Goal: Task Accomplishment & Management: Use online tool/utility

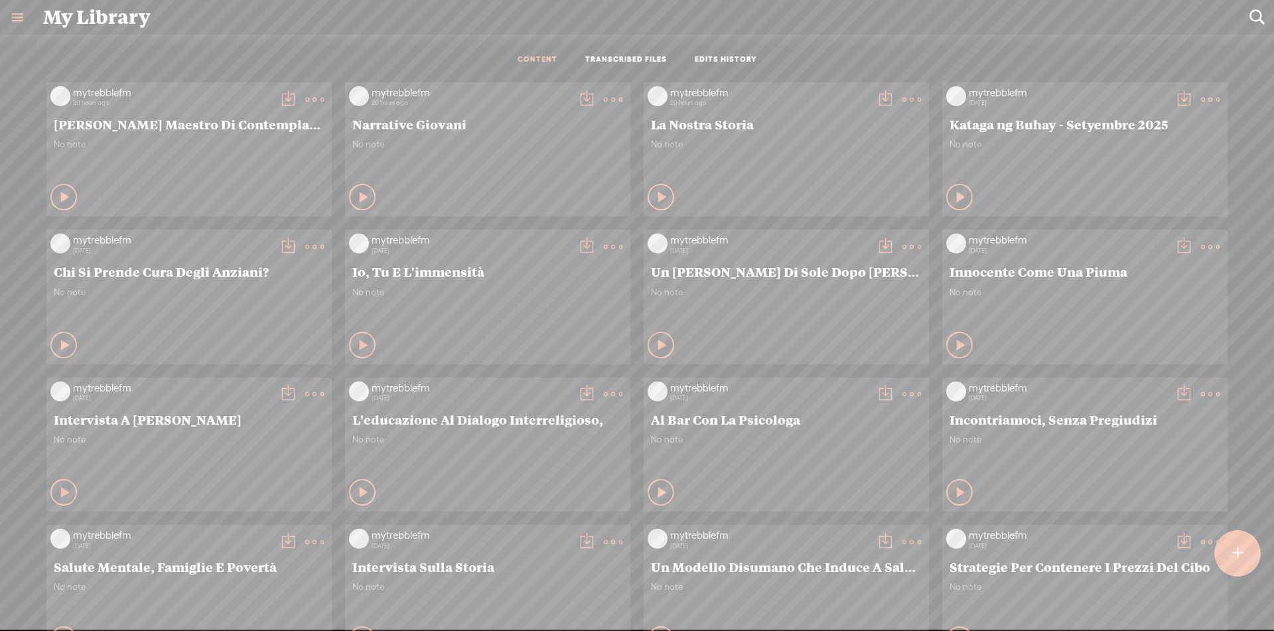
click at [1233, 552] on t at bounding box center [1237, 553] width 11 height 29
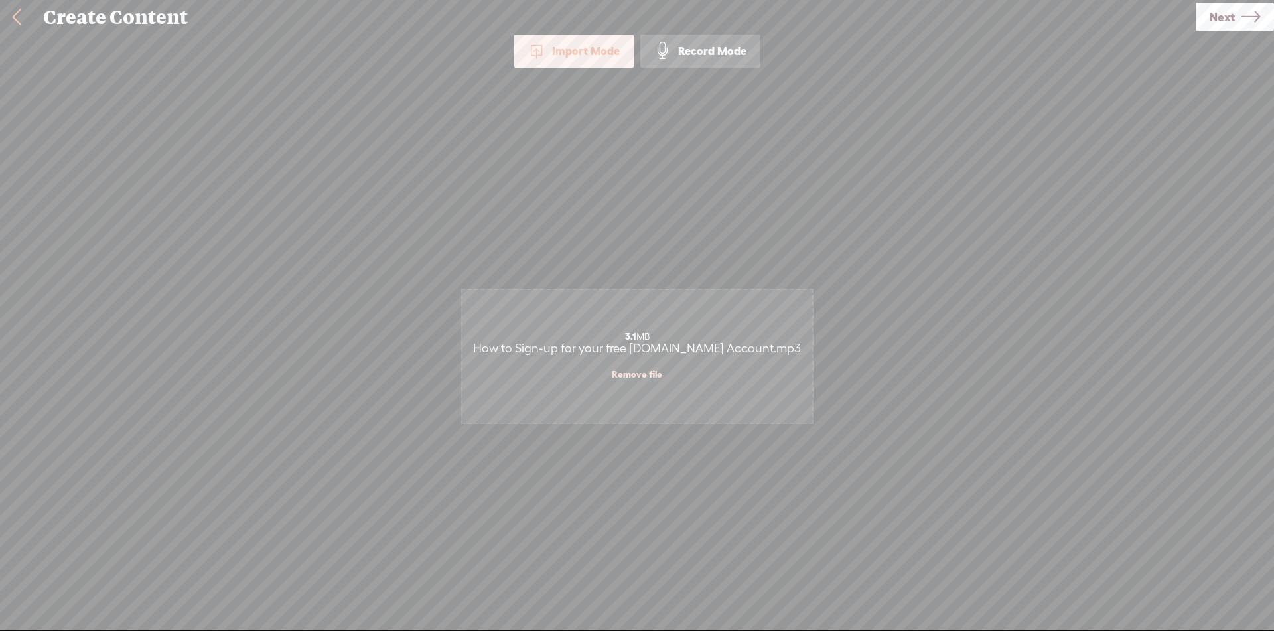
click at [1237, 17] on link "Next" at bounding box center [1235, 17] width 78 height 28
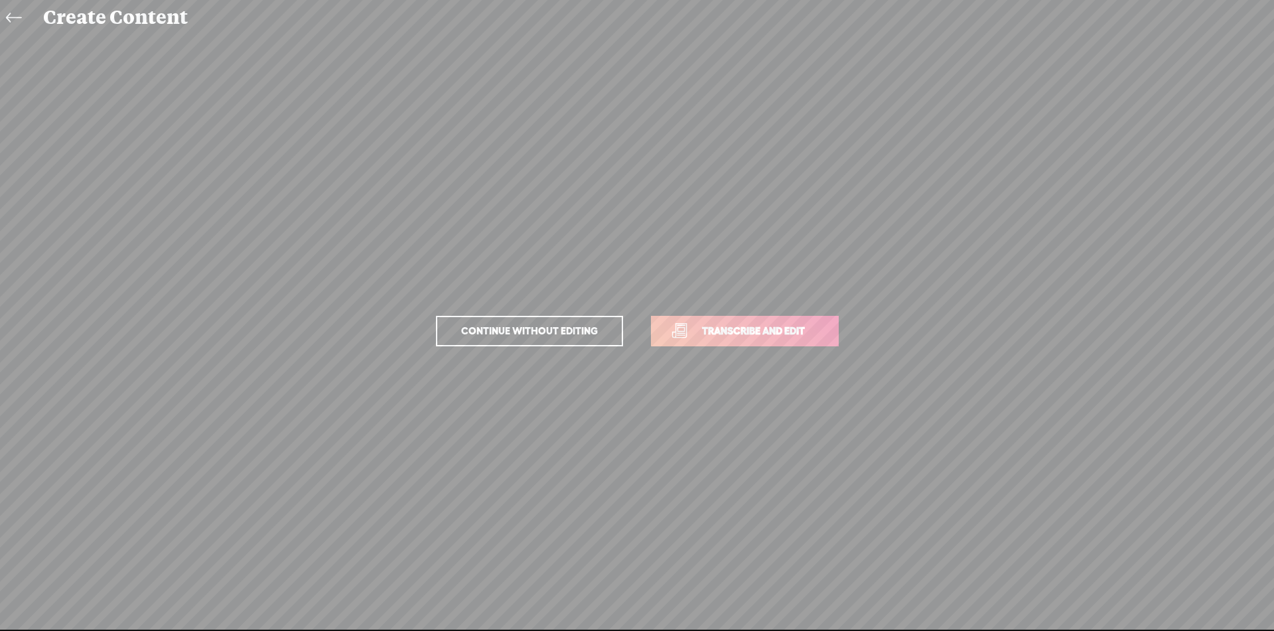
click at [738, 337] on span "Transcribe and edit" at bounding box center [753, 330] width 131 height 15
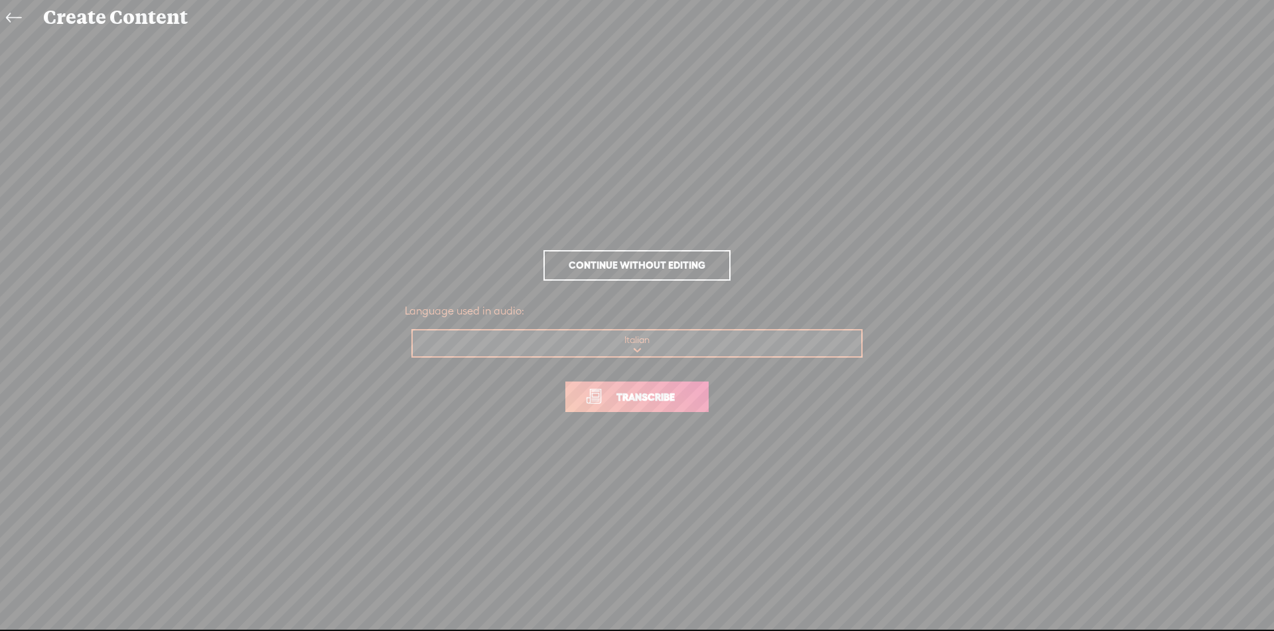
click at [681, 351] on select "Choose a language Afrikaans Albanian Amharic Arabic, Gulf Arabic, Modern Standa…" at bounding box center [638, 344] width 450 height 27
select select "en-US"
click at [413, 331] on select "Choose a language Afrikaans Albanian Amharic Arabic, Gulf Arabic, Modern Standa…" at bounding box center [638, 344] width 450 height 27
click at [652, 398] on span "Transcribe" at bounding box center [646, 397] width 86 height 15
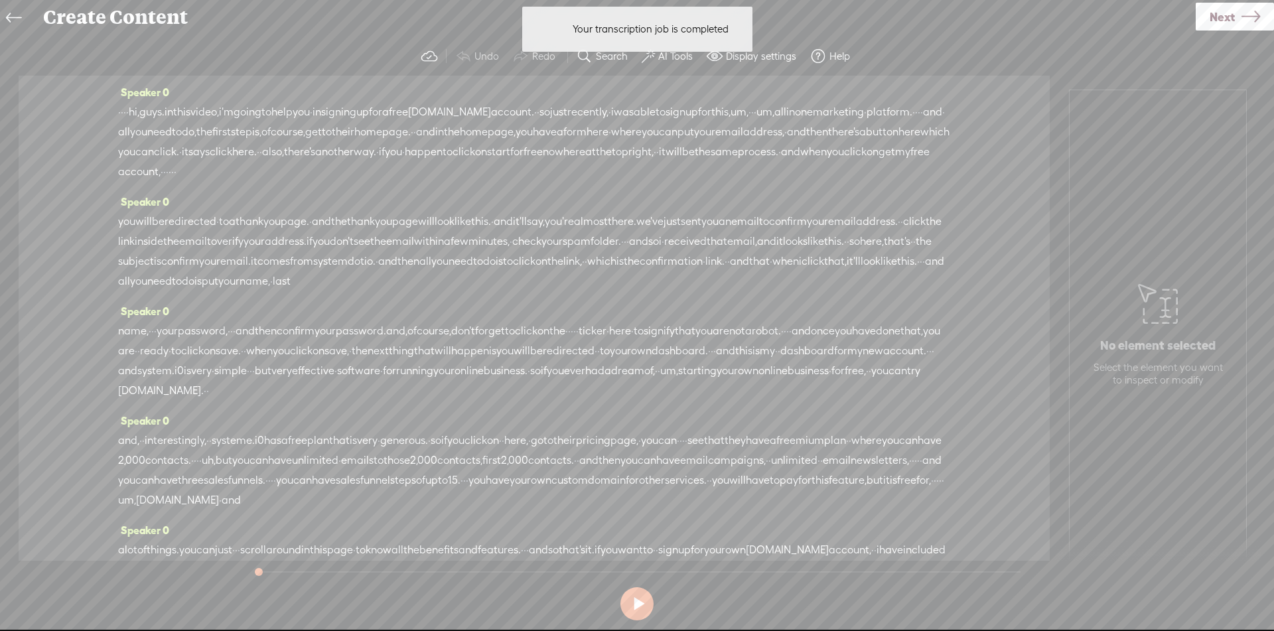
click at [670, 57] on div "Your transcription job is completed Your transcription job is completed" at bounding box center [638, 29] width 244 height 58
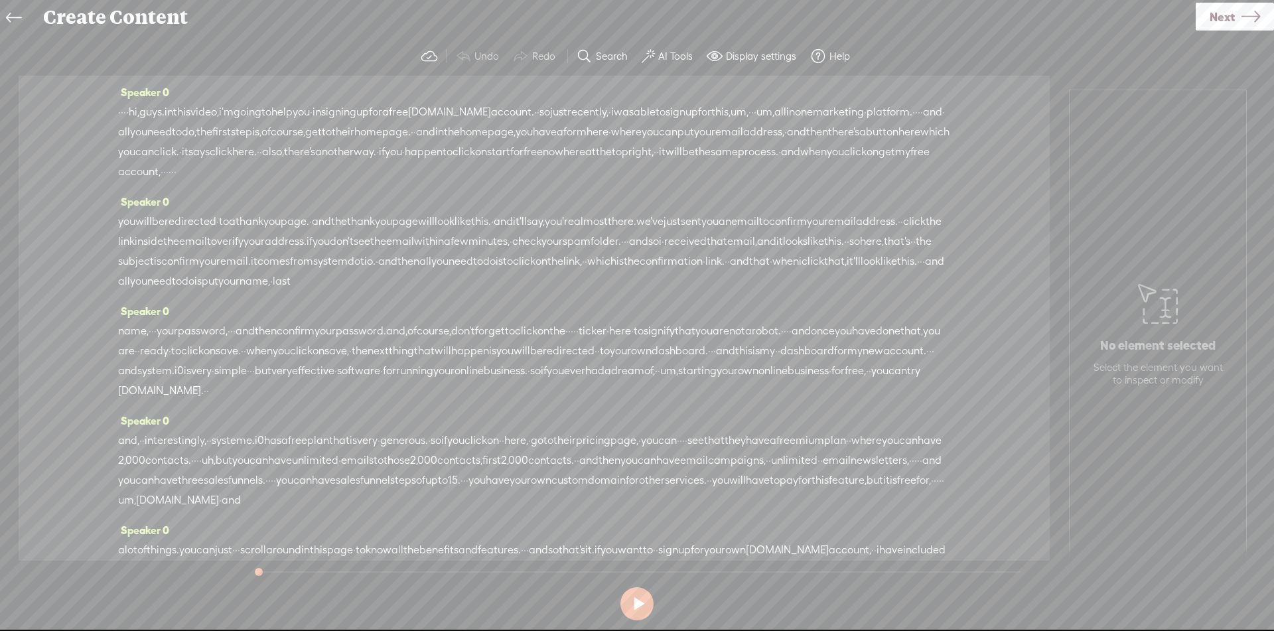
click at [666, 53] on label "AI Tools" at bounding box center [675, 56] width 35 height 13
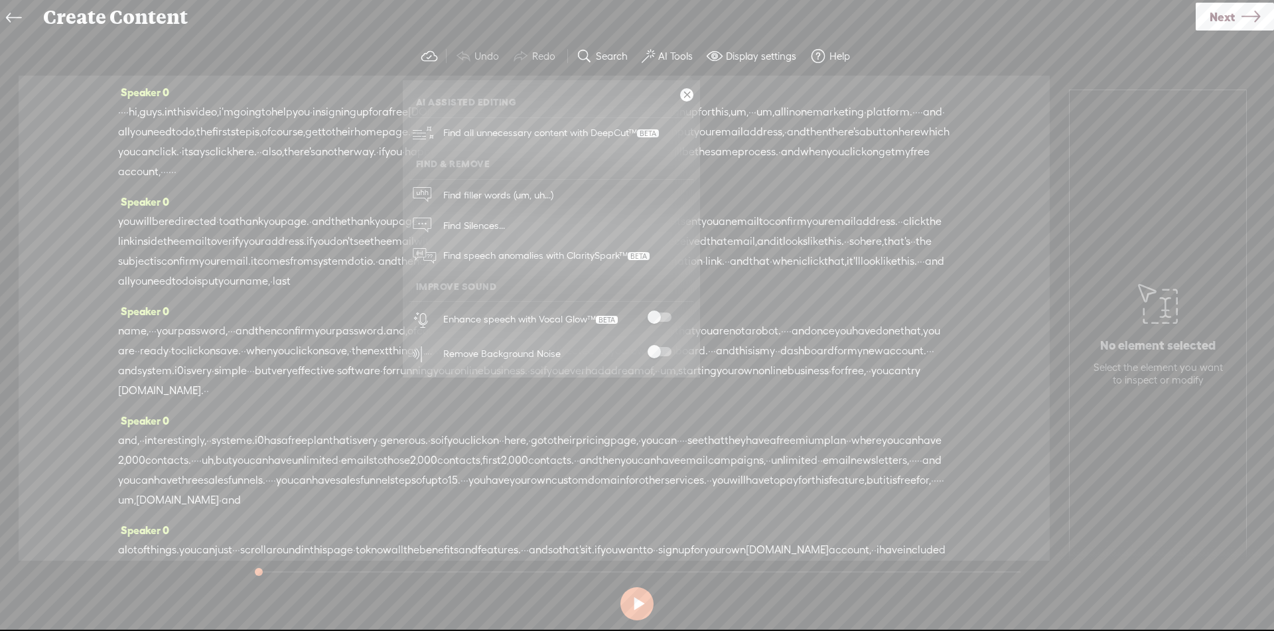
click at [663, 317] on span at bounding box center [660, 317] width 24 height 9
click at [658, 354] on span at bounding box center [660, 351] width 24 height 9
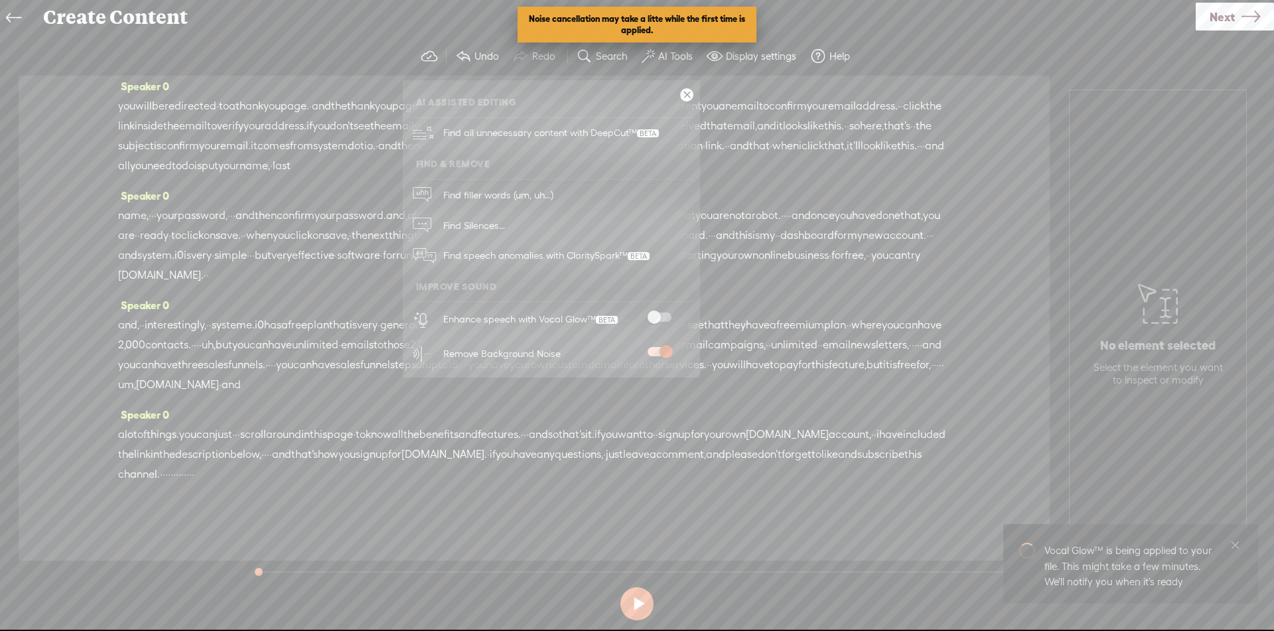
scroll to position [195, 0]
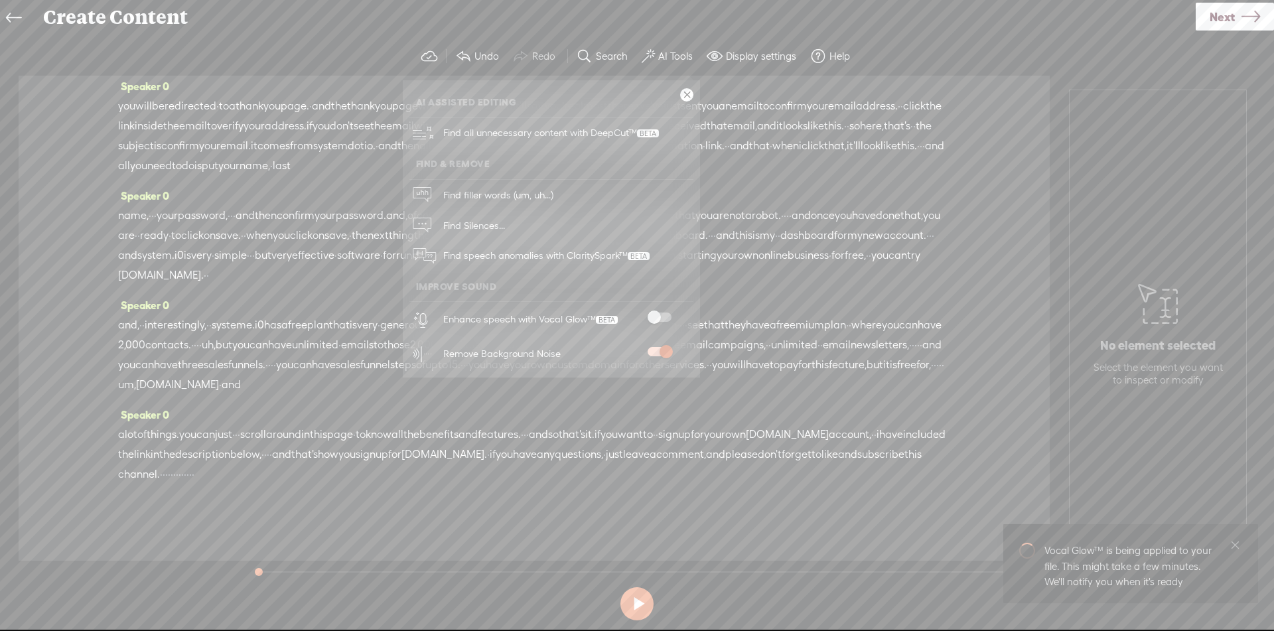
click at [729, 518] on div "Speaker 0 · · · · hi, guys. in this video, i'm going to help you · in signing u…" at bounding box center [534, 318] width 1031 height 485
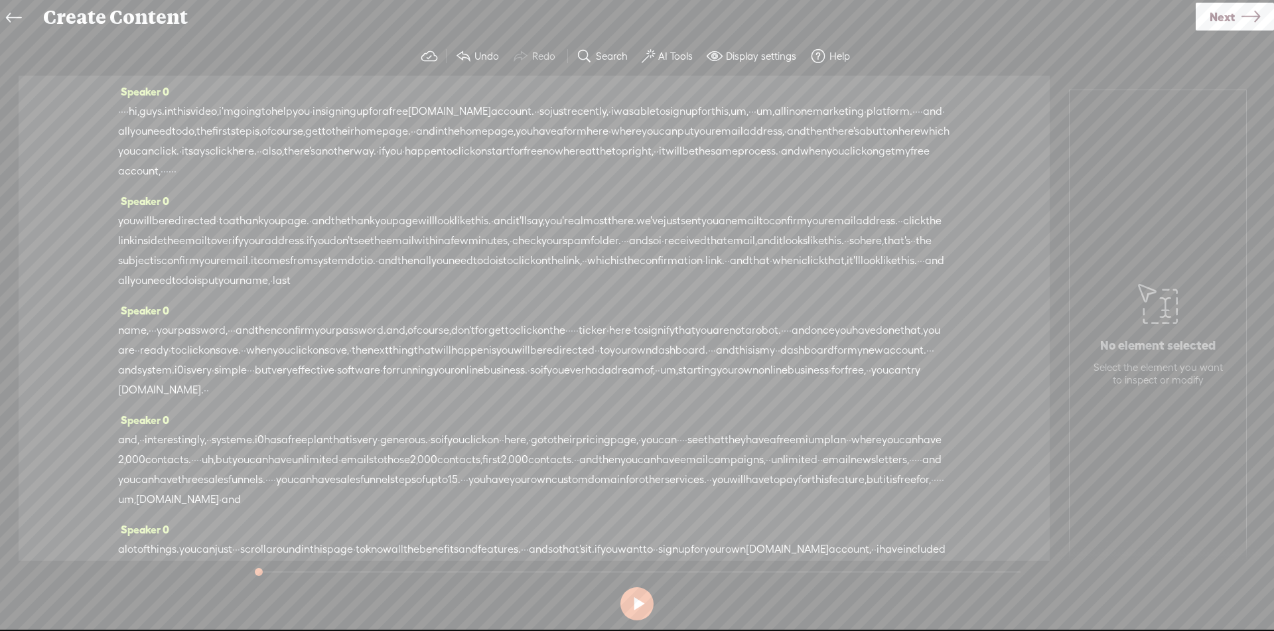
scroll to position [0, 0]
click at [633, 606] on button at bounding box center [637, 603] width 33 height 33
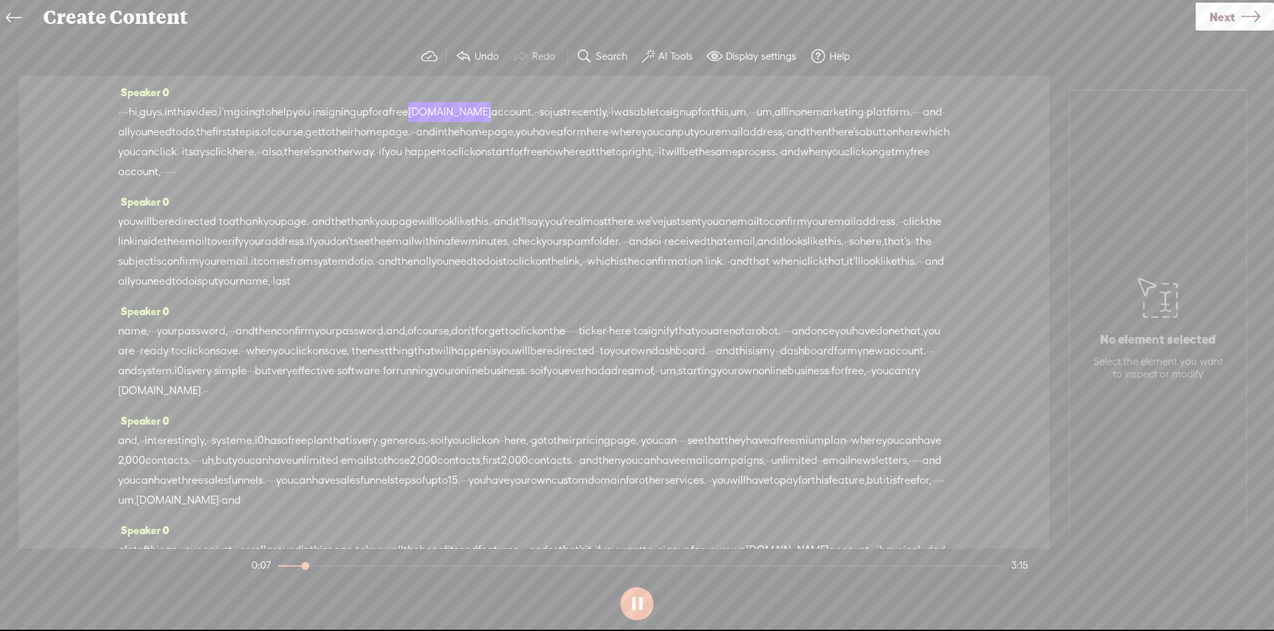
click at [968, 176] on div "Speaker 0 · · · · hi, guys. in this video, i'm going to help you · in signing u…" at bounding box center [534, 312] width 1031 height 473
click at [686, 54] on label "AI Tools" at bounding box center [675, 56] width 35 height 13
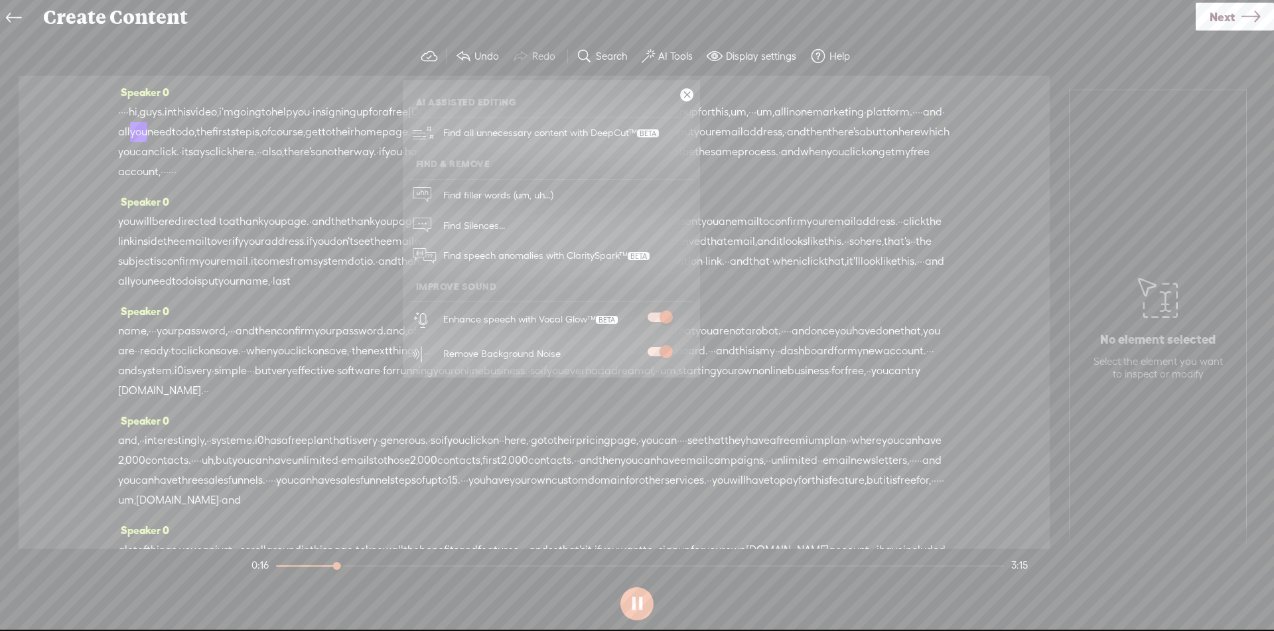
click at [652, 318] on span at bounding box center [660, 317] width 24 height 9
click at [658, 320] on span at bounding box center [660, 317] width 24 height 9
click at [683, 96] on link at bounding box center [686, 94] width 13 height 13
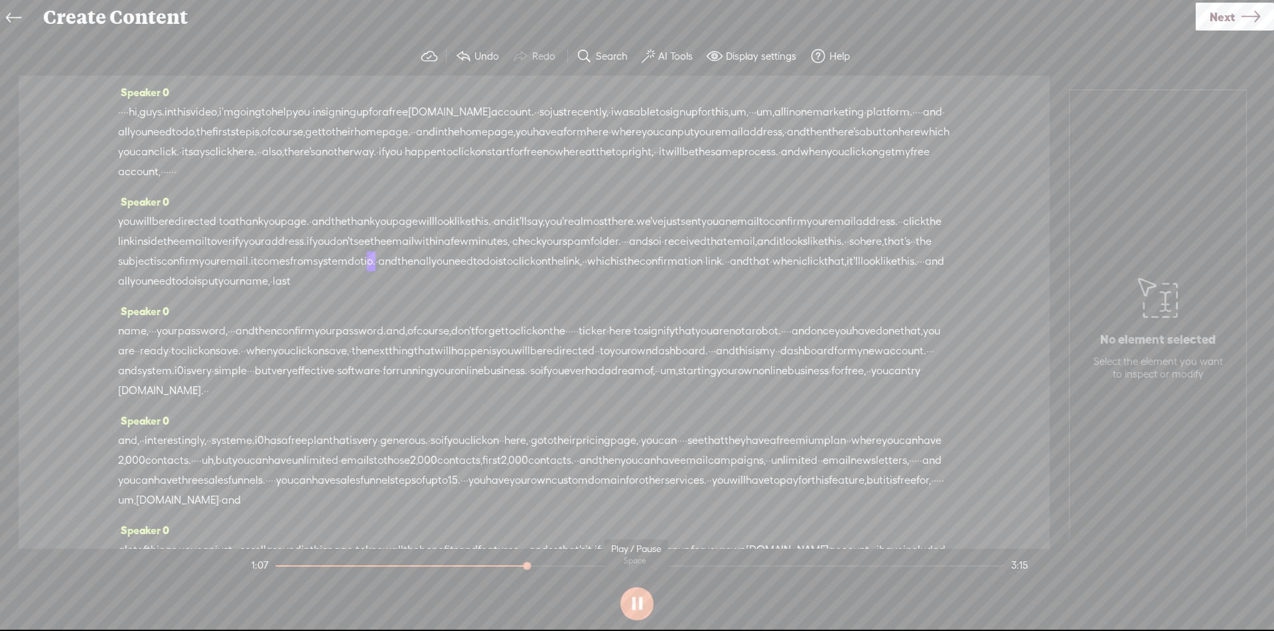
click at [641, 612] on section at bounding box center [637, 604] width 777 height 44
click at [631, 603] on section at bounding box center [637, 604] width 777 height 44
click at [639, 604] on button at bounding box center [637, 603] width 33 height 33
click at [1232, 27] on span "Next" at bounding box center [1222, 17] width 25 height 34
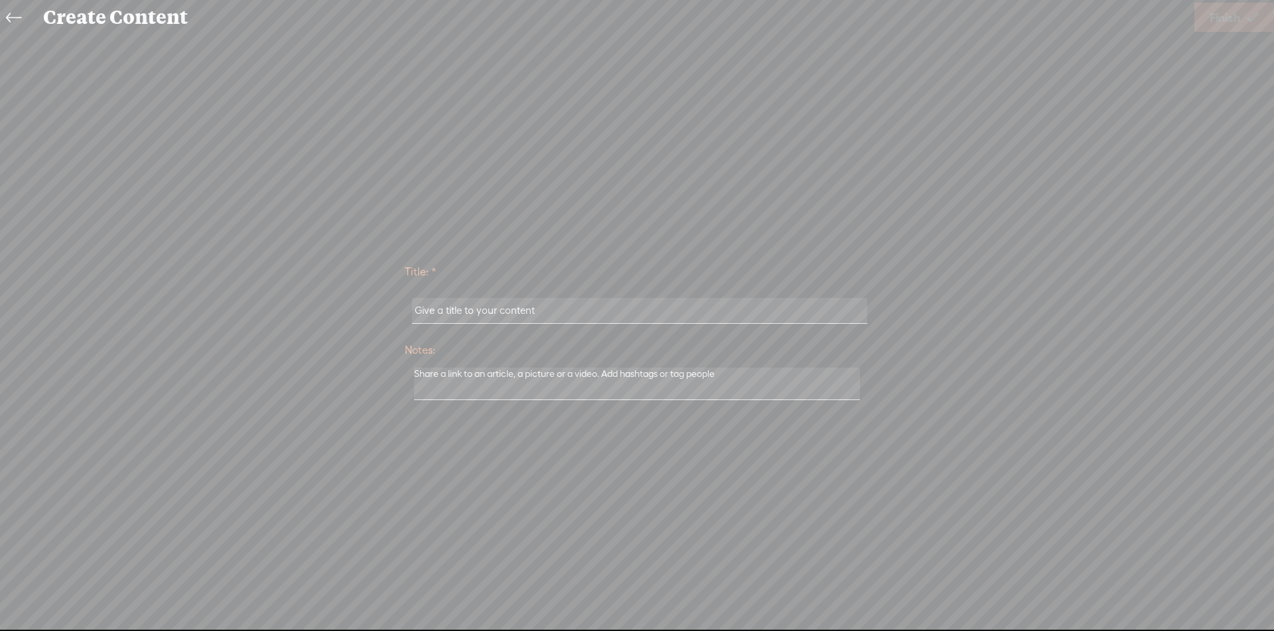
click at [491, 317] on input "text" at bounding box center [639, 311] width 455 height 26
drag, startPoint x: 594, startPoint y: 321, endPoint x: 235, endPoint y: 321, distance: 359.1
click at [235, 321] on div "Title: * Notes: Save as a draft content Publish: Warning: Narration of your tex…" at bounding box center [637, 331] width 1248 height 151
click at [509, 317] on input "My" at bounding box center [639, 311] width 455 height 26
drag, startPoint x: 512, startPoint y: 313, endPoint x: 316, endPoint y: 303, distance: 196.8
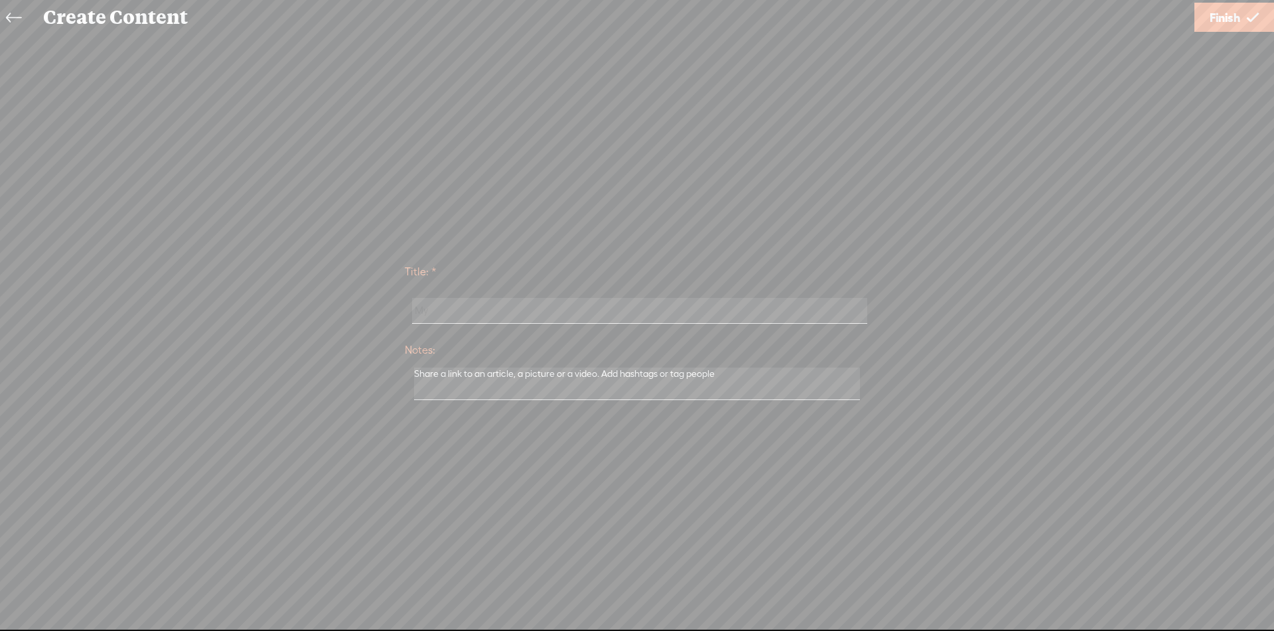
click at [316, 303] on div "Title: * My Notes: Save as a draft content Publish: Warning: Narration of your …" at bounding box center [637, 331] width 1248 height 151
type input "My voice Sample, cleaned by trebble"
click at [1211, 29] on span "Finish" at bounding box center [1225, 18] width 31 height 34
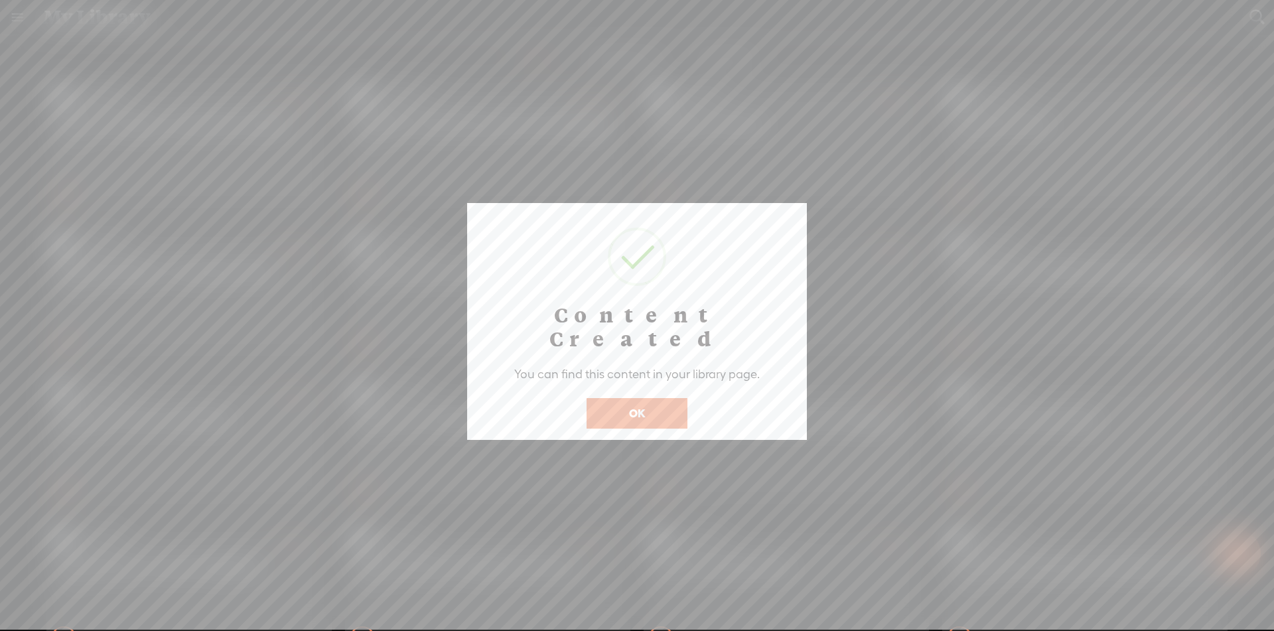
click at [665, 398] on button "OK" at bounding box center [637, 413] width 101 height 31
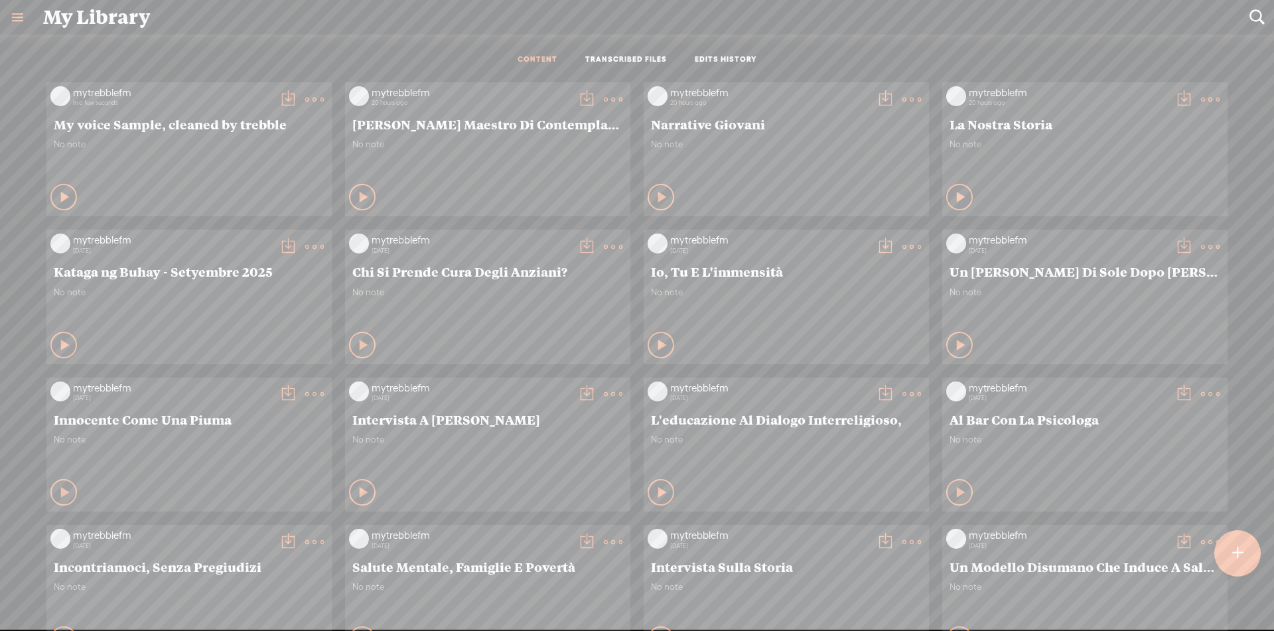
click at [279, 94] on t at bounding box center [288, 99] width 19 height 19
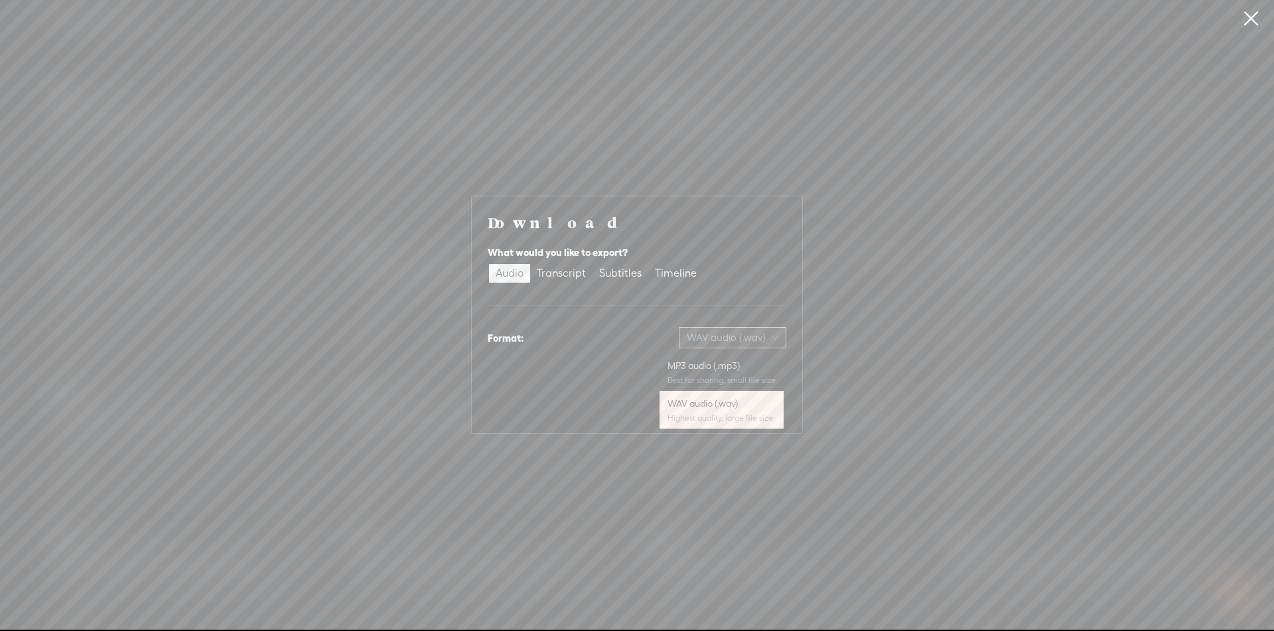
click at [762, 344] on span "WAV audio (.wav)" at bounding box center [733, 338] width 92 height 20
click at [751, 408] on div "WAV audio (.wav)" at bounding box center [722, 403] width 108 height 13
click at [763, 406] on span "Download" at bounding box center [752, 407] width 46 height 13
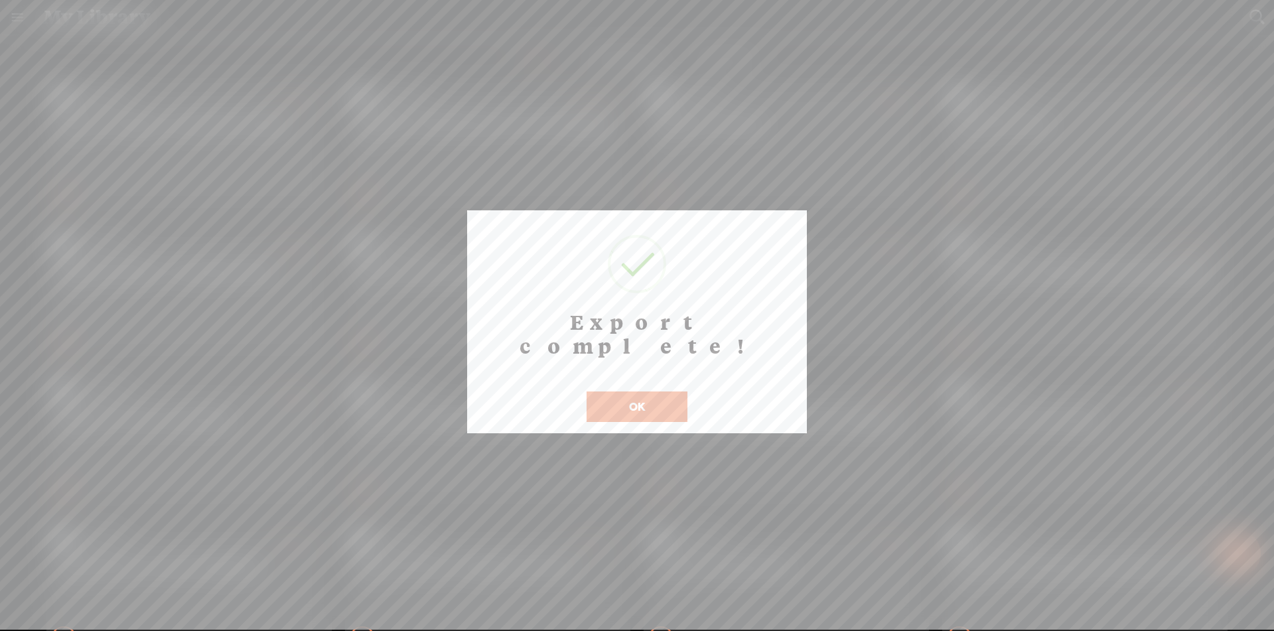
click at [675, 392] on button "OK" at bounding box center [637, 407] width 101 height 31
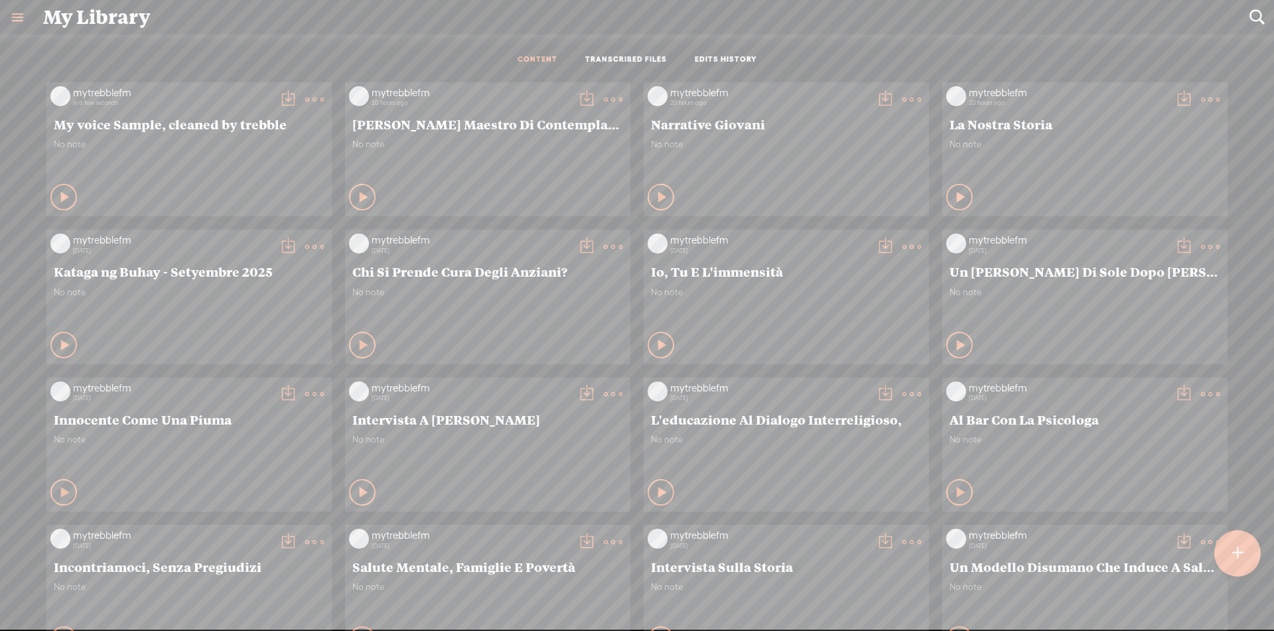
click at [305, 102] on t at bounding box center [314, 99] width 19 height 19
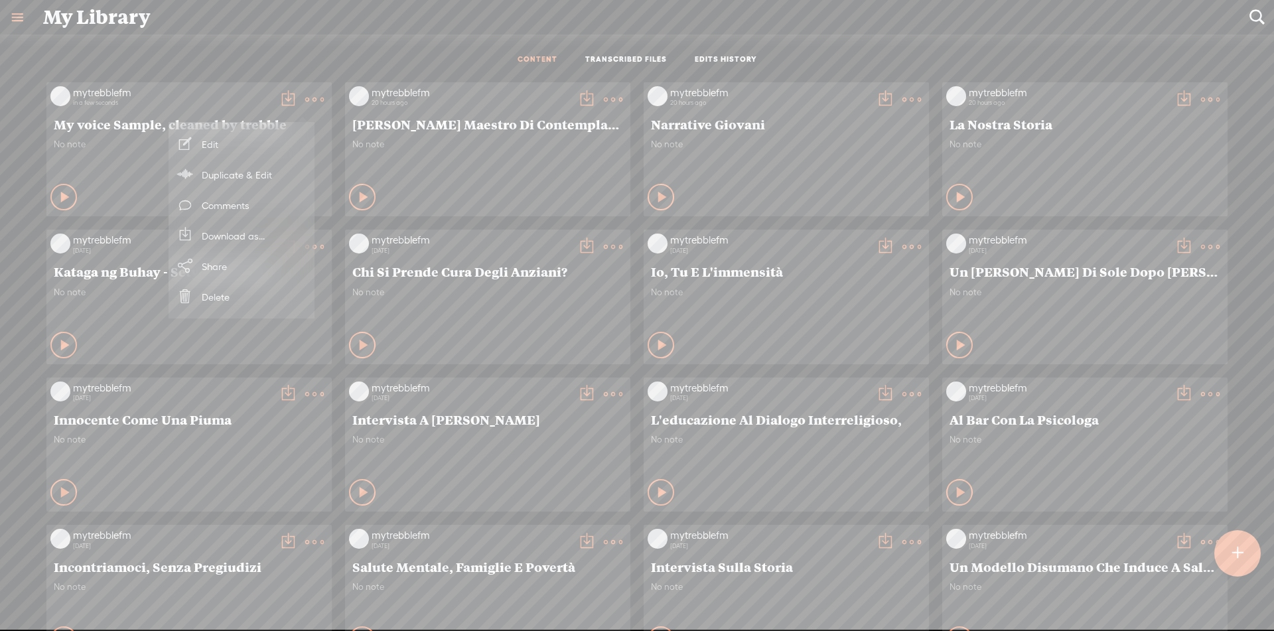
click at [232, 149] on link "Edit" at bounding box center [241, 144] width 133 height 31
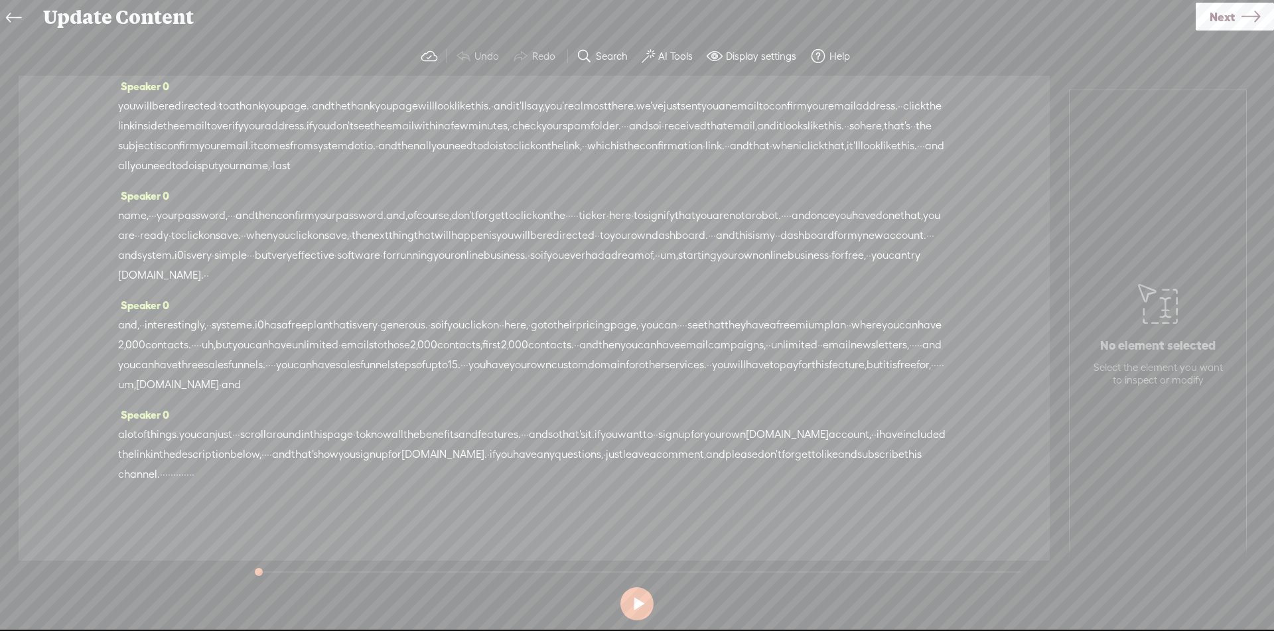
scroll to position [195, 0]
click at [633, 610] on button at bounding box center [637, 603] width 33 height 33
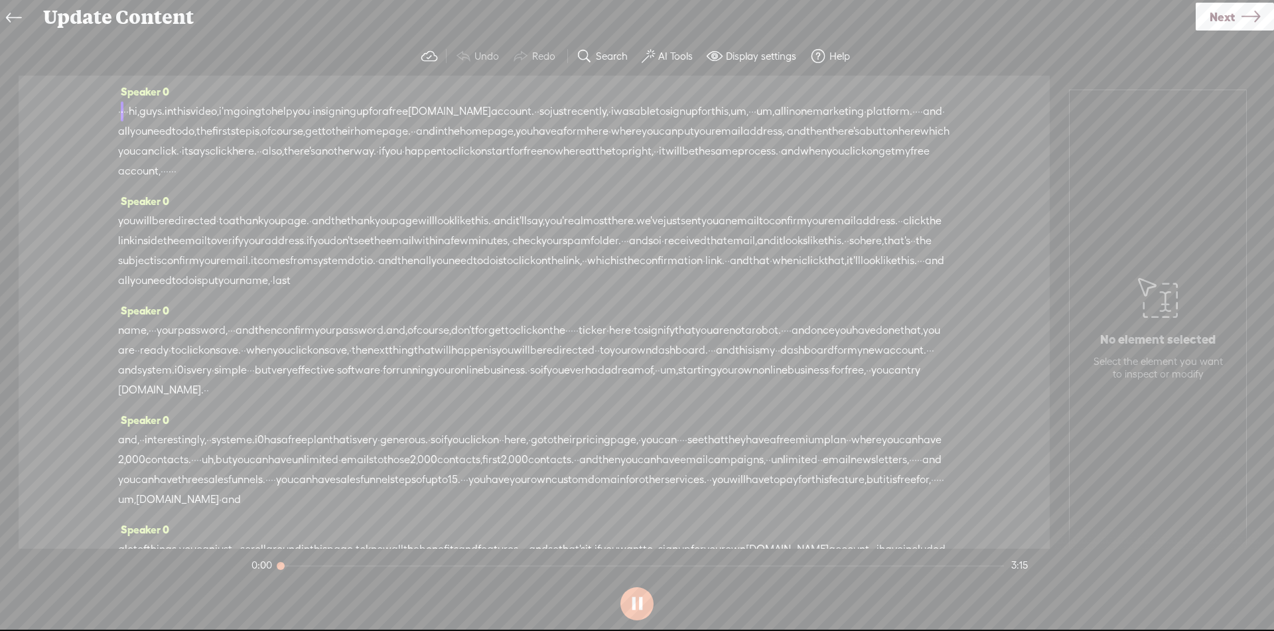
scroll to position [0, 0]
click at [640, 617] on button at bounding box center [637, 603] width 33 height 33
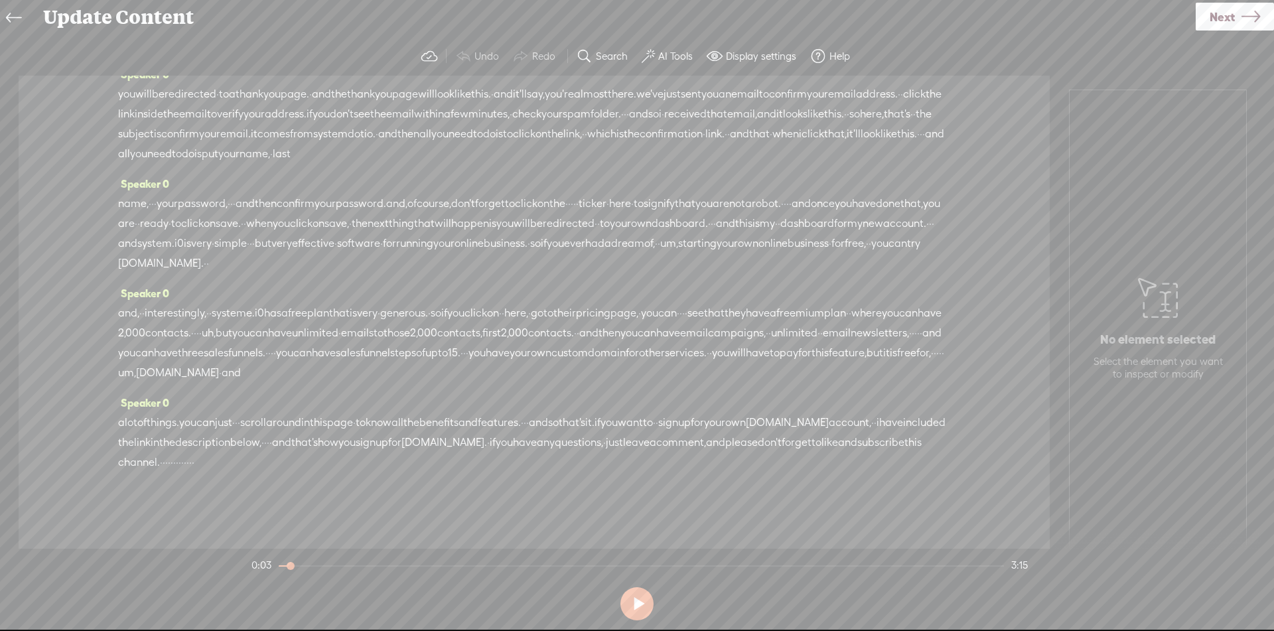
scroll to position [207, 0]
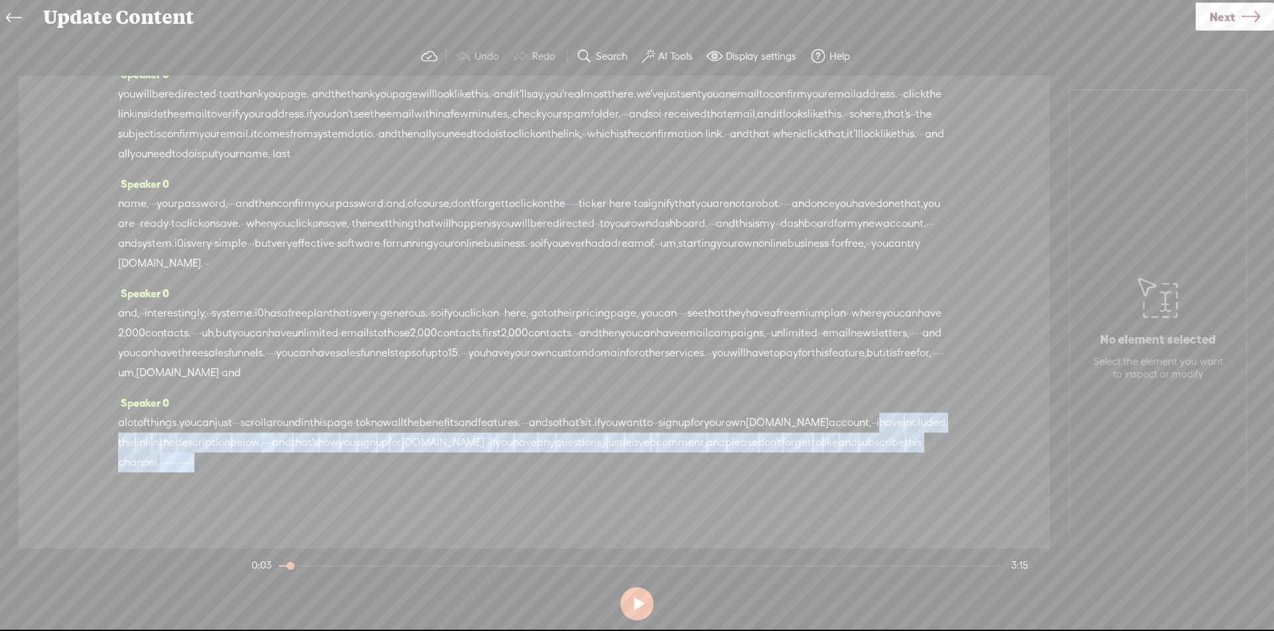
drag, startPoint x: 265, startPoint y: 440, endPoint x: 712, endPoint y: 471, distance: 448.4
click at [712, 471] on div "a lot of things. you can just · · · scroll around in this page · to know all th…" at bounding box center [534, 443] width 832 height 60
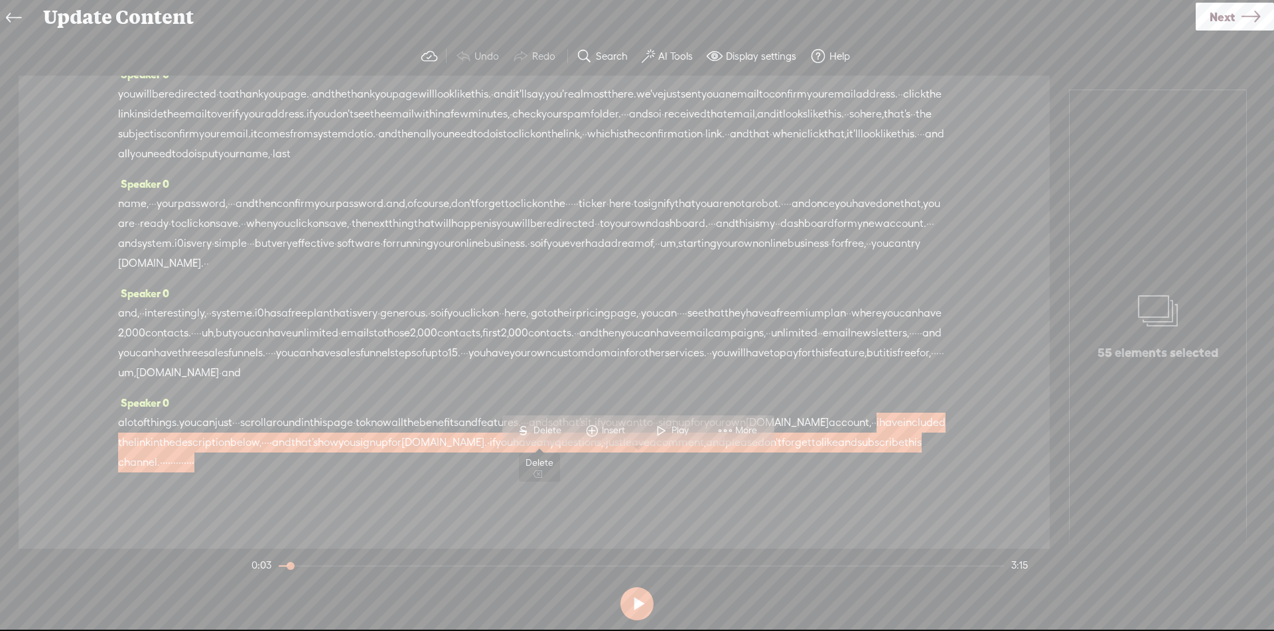
click at [547, 429] on span "Delete" at bounding box center [549, 430] width 31 height 13
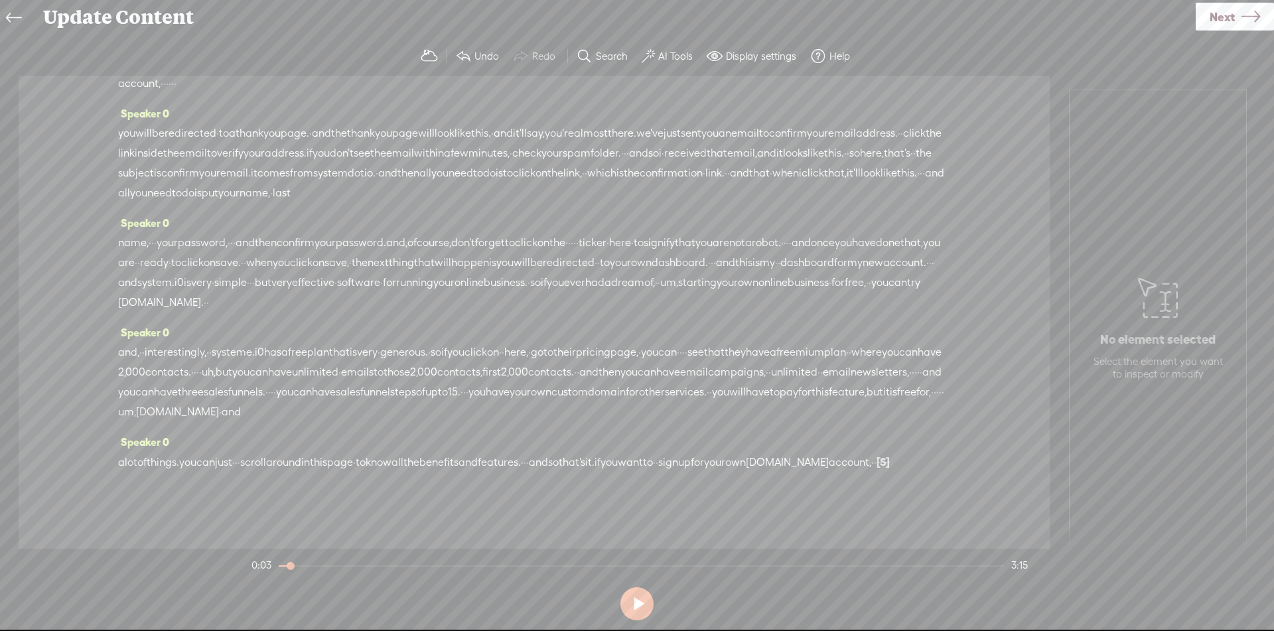
scroll to position [188, 0]
click at [636, 600] on button at bounding box center [637, 603] width 33 height 33
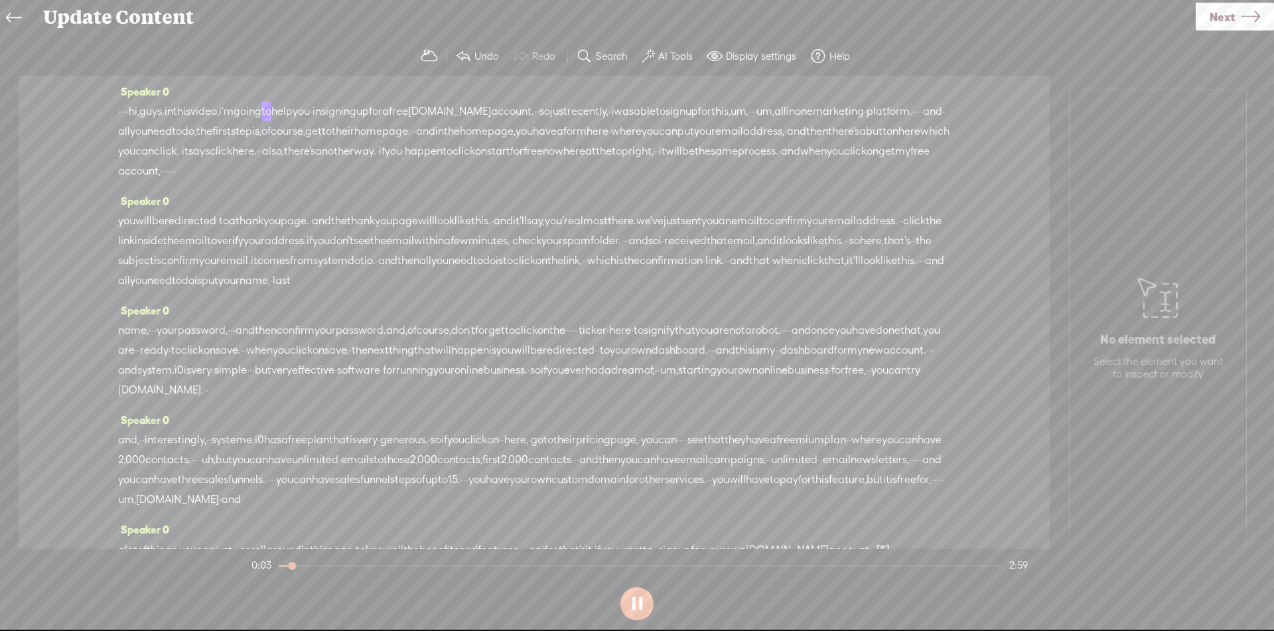
scroll to position [0, 0]
click at [638, 611] on button at bounding box center [637, 603] width 33 height 33
click at [1259, 19] on icon at bounding box center [1251, 17] width 19 height 34
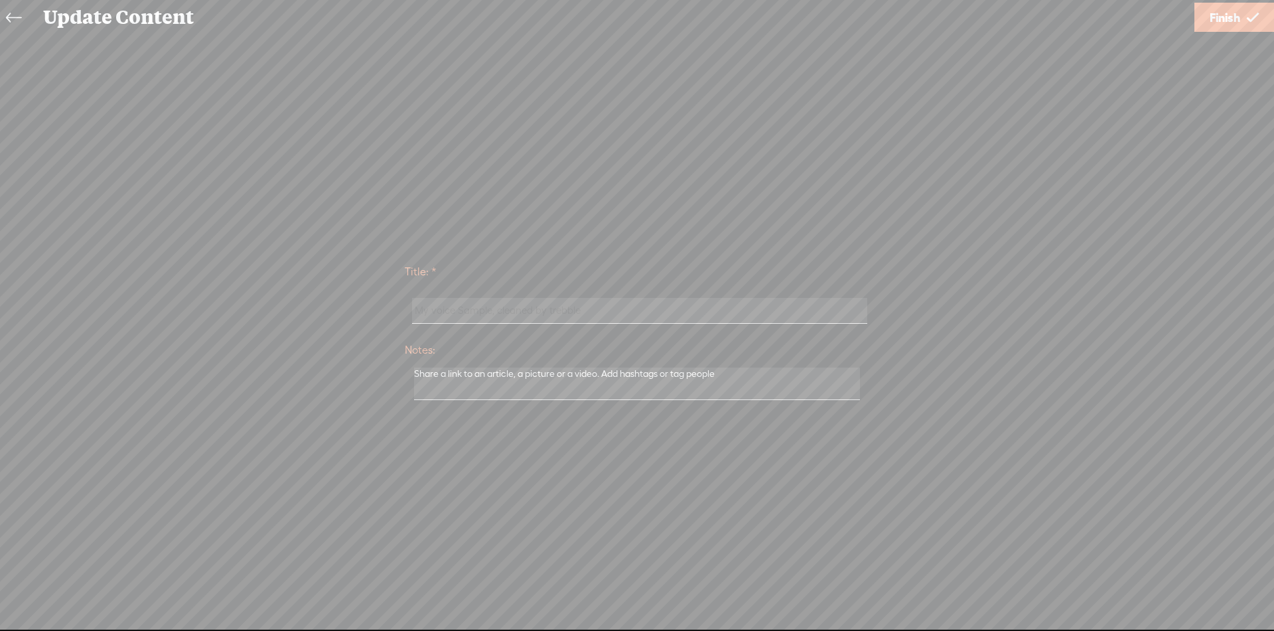
click at [1231, 11] on span "Finish" at bounding box center [1225, 18] width 31 height 34
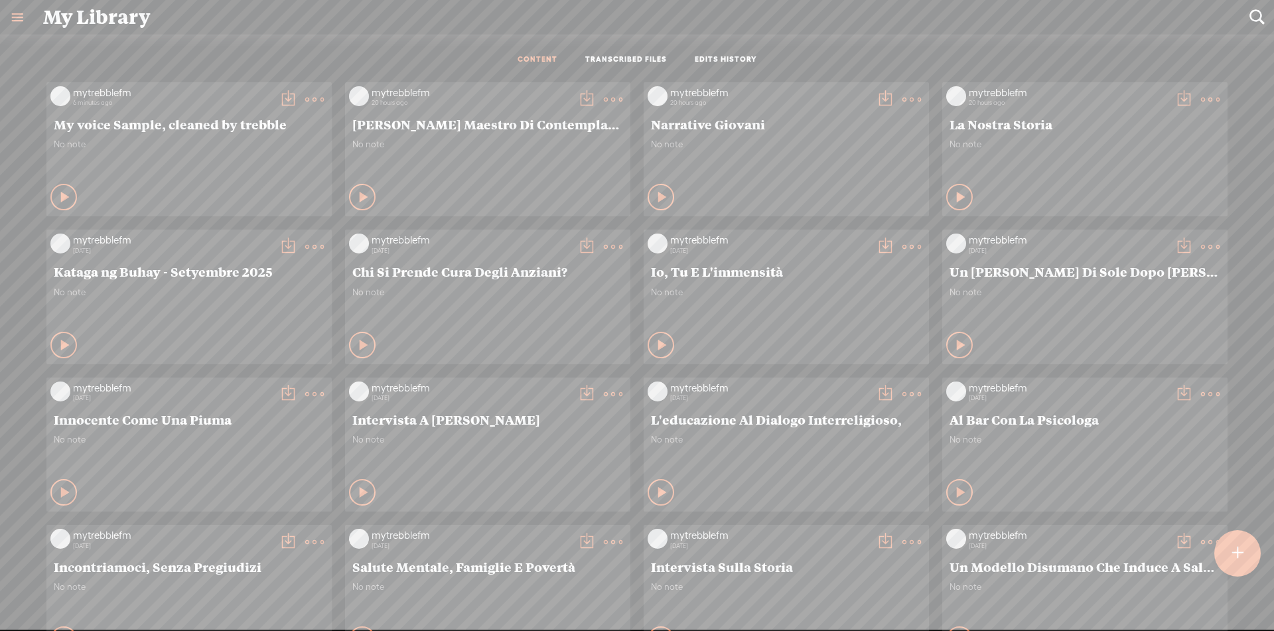
click at [279, 98] on t at bounding box center [288, 99] width 19 height 19
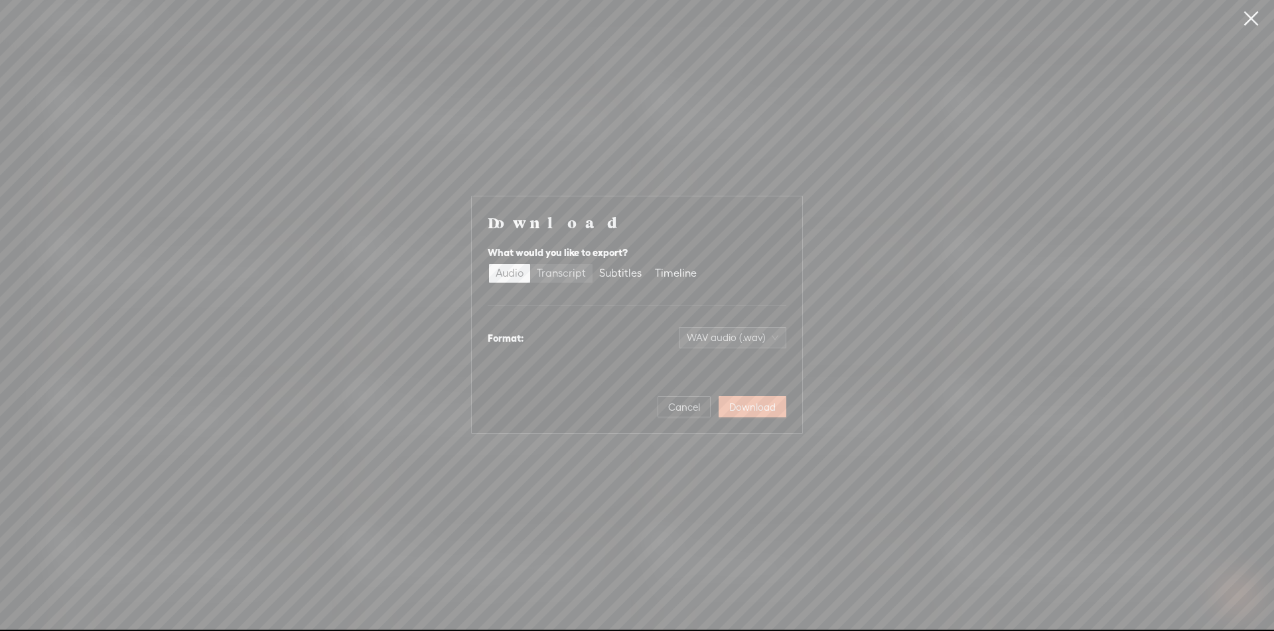
click at [585, 277] on label "Transcript" at bounding box center [561, 273] width 62 height 19
click at [530, 264] on input "Transcript" at bounding box center [530, 264] width 0 height 0
click at [753, 405] on span "Download" at bounding box center [752, 407] width 46 height 13
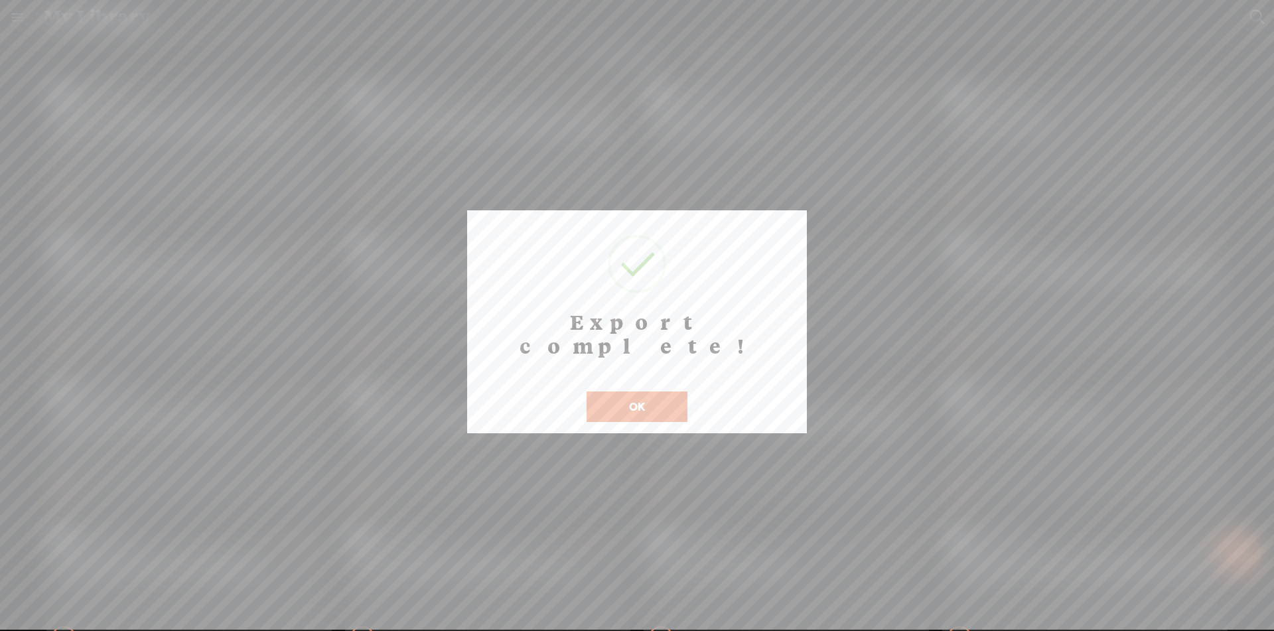
click at [674, 393] on button "OK" at bounding box center [637, 407] width 101 height 31
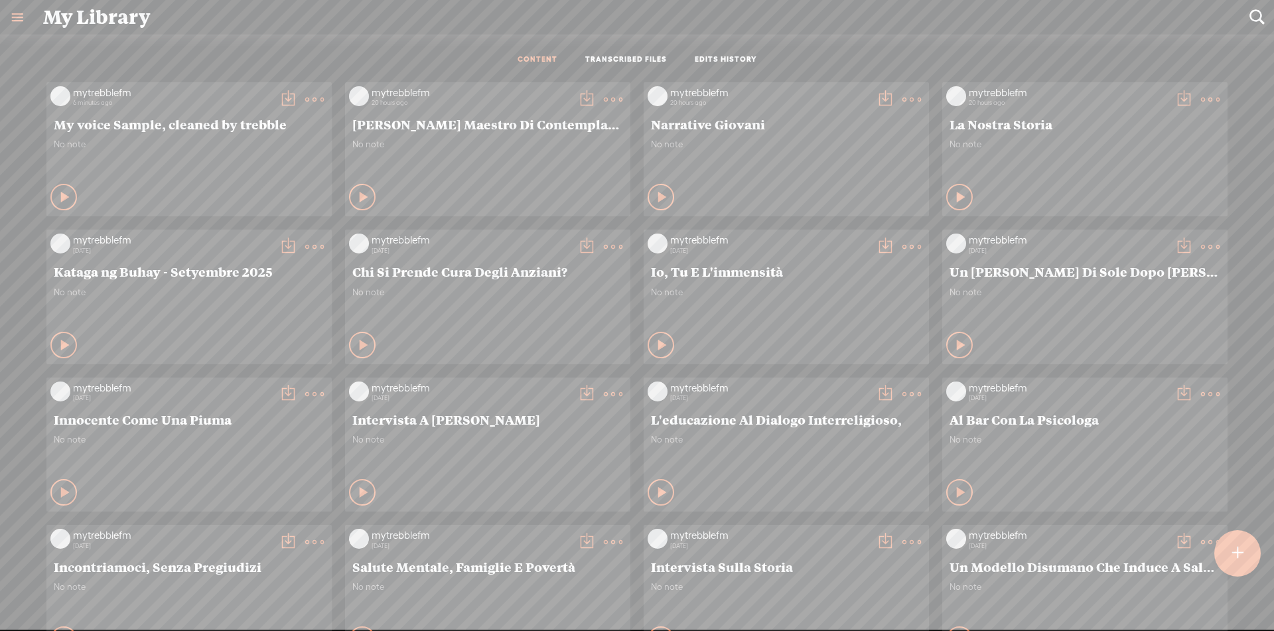
click at [279, 94] on t at bounding box center [288, 99] width 19 height 19
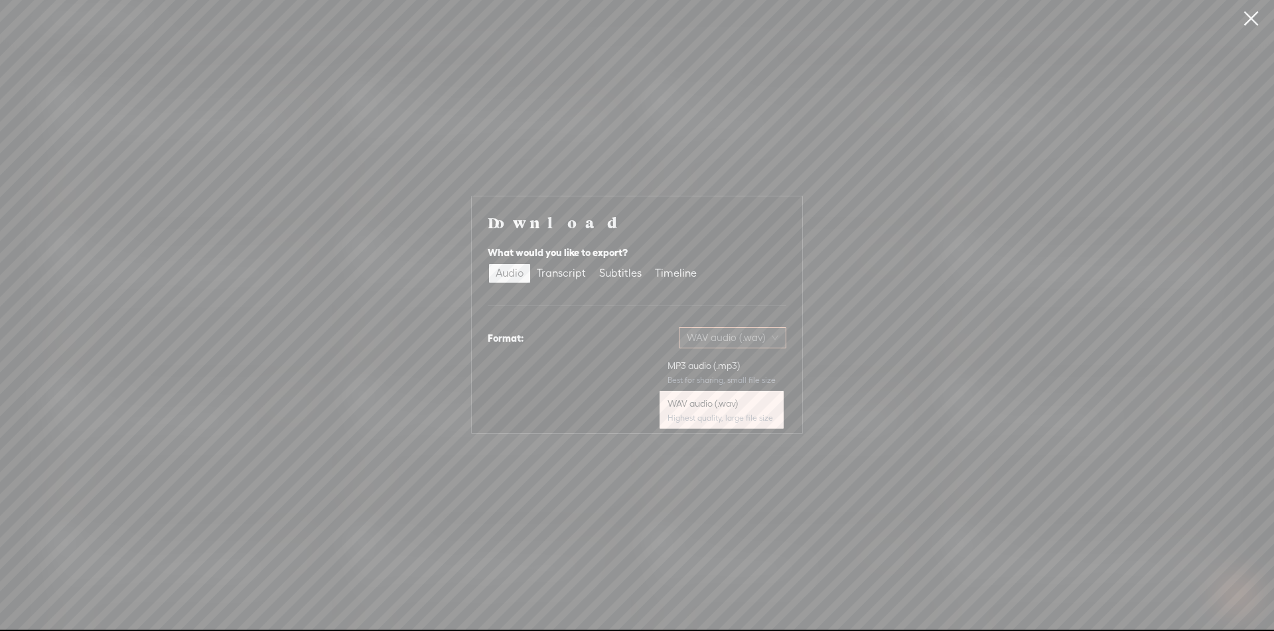
click at [749, 338] on span "WAV audio (.wav)" at bounding box center [733, 338] width 92 height 20
click at [745, 404] on span "Download" at bounding box center [752, 407] width 46 height 13
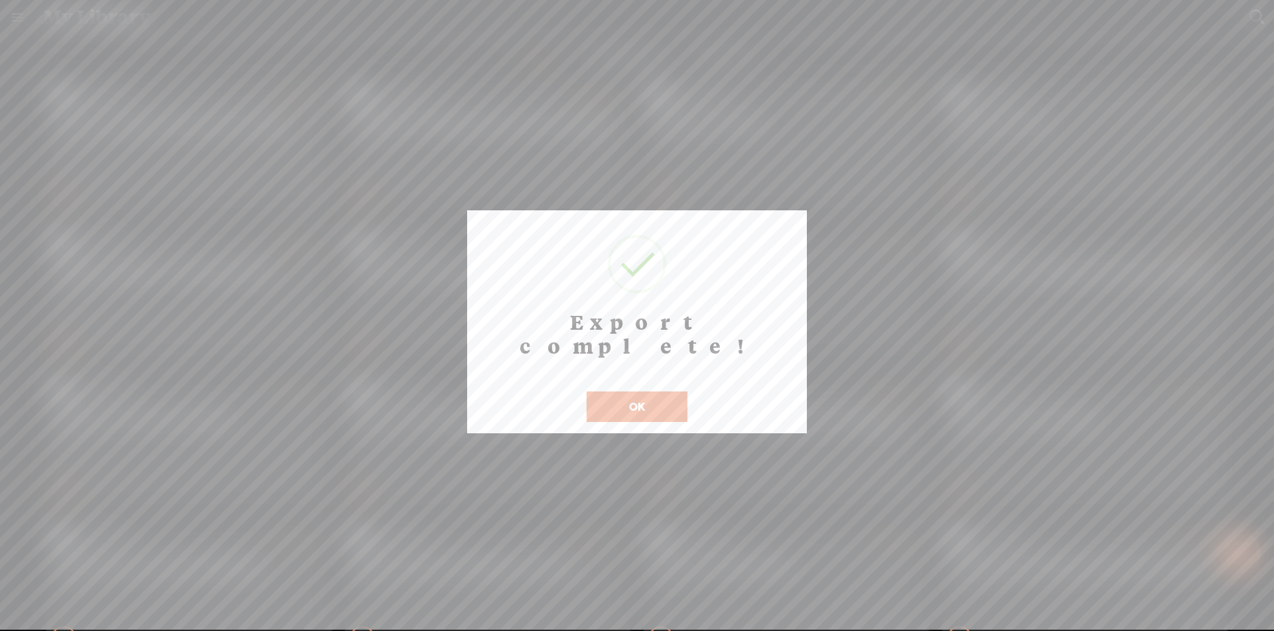
click at [658, 392] on button "OK" at bounding box center [637, 407] width 101 height 31
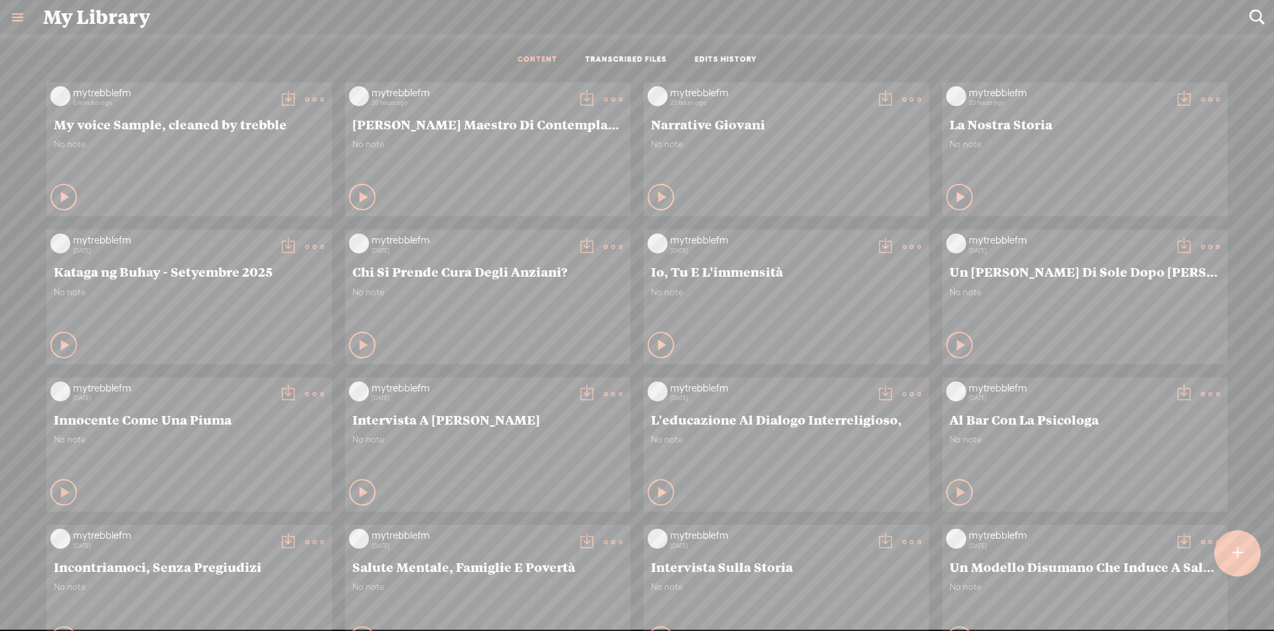
click at [280, 98] on t at bounding box center [288, 99] width 19 height 19
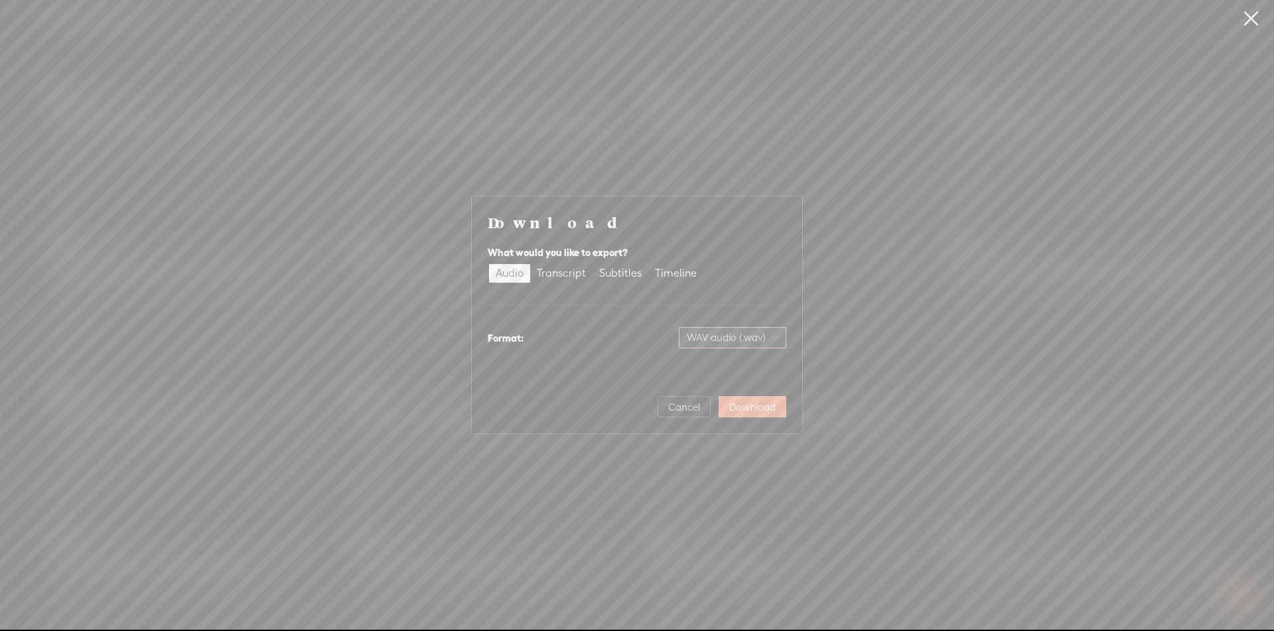
click at [750, 338] on span "WAV audio (.wav)" at bounding box center [733, 338] width 92 height 20
click at [749, 368] on div "MP3 audio (.mp3)" at bounding box center [722, 365] width 108 height 13
click at [747, 405] on span "Download" at bounding box center [752, 407] width 46 height 13
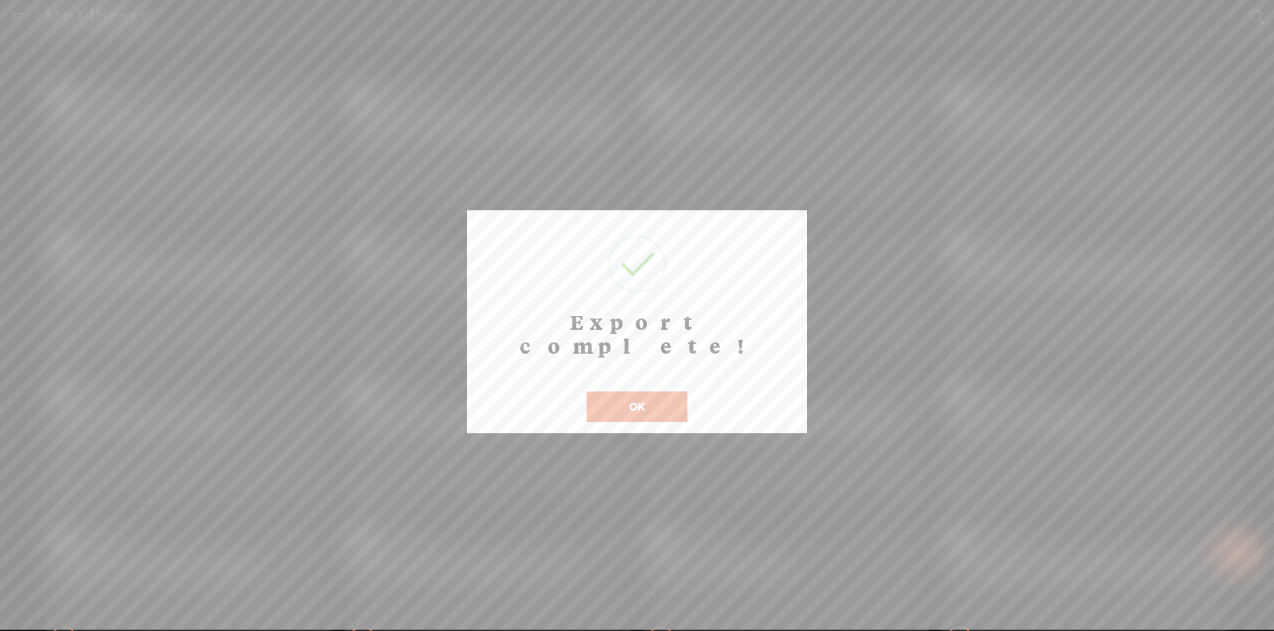
click at [670, 392] on button "OK" at bounding box center [637, 407] width 101 height 31
